Goal: Task Accomplishment & Management: Manage account settings

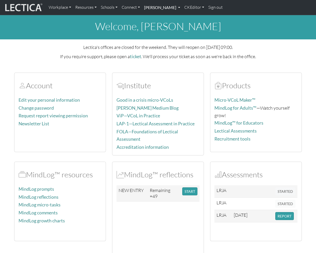
click at [180, 6] on link "[PERSON_NAME]" at bounding box center [162, 7] width 40 height 11
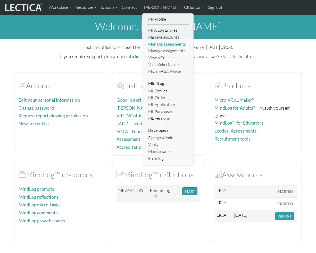
click at [166, 41] on link "Manage assessments" at bounding box center [168, 44] width 43 height 7
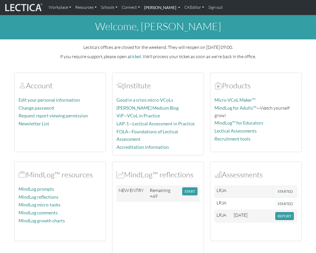
click at [182, 8] on link "[PERSON_NAME]" at bounding box center [162, 7] width 40 height 11
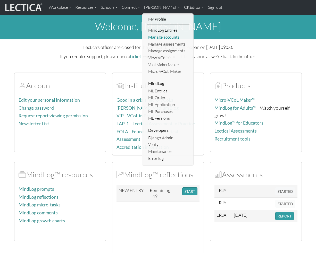
click at [167, 38] on link "Manage accounts" at bounding box center [168, 37] width 43 height 7
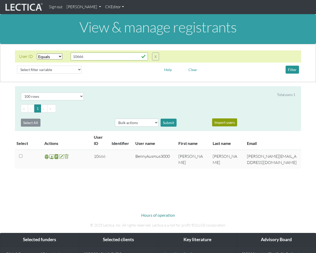
select select "equal"
select select "100"
select select "username"
click option "User name" at bounding box center [0, 0] width 0 height 0
select select
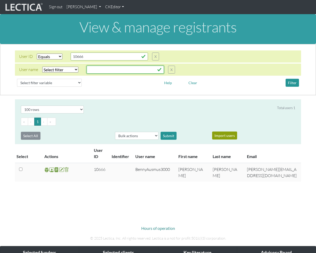
click at [100, 61] on input "text" at bounding box center [109, 57] width 77 height 8
paste input "debormsb"
type input "debormsb"
select select "iexact"
click option "Equals" at bounding box center [0, 0] width 0 height 0
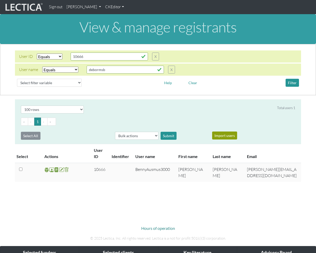
select select
click option "Select filter" at bounding box center [0, 0] width 0 height 0
click at [293, 82] on button "Filter" at bounding box center [291, 83] width 13 height 8
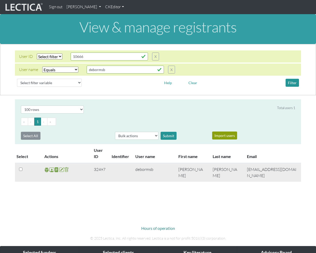
click at [52, 170] on span at bounding box center [51, 170] width 5 height 6
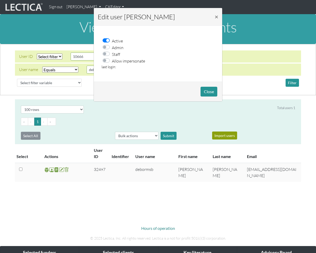
click at [112, 63] on label "Allow impersonate" at bounding box center [128, 60] width 33 height 7
click at [106, 63] on input "Allow impersonate" at bounding box center [108, 59] width 4 height 5
checkbox input "true"
click at [206, 90] on button "Close" at bounding box center [208, 92] width 17 height 10
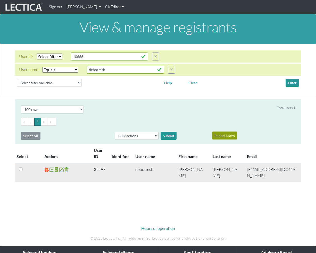
click at [44, 170] on span at bounding box center [46, 170] width 5 height 6
